Goal: Obtain resource: Obtain resource

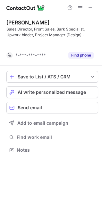
scroll to position [135, 102]
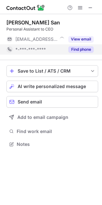
scroll to position [3, 3]
click at [72, 49] on button "Find phone" at bounding box center [80, 49] width 25 height 6
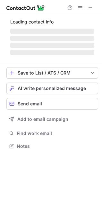
scroll to position [145, 102]
